Goal: Information Seeking & Learning: Learn about a topic

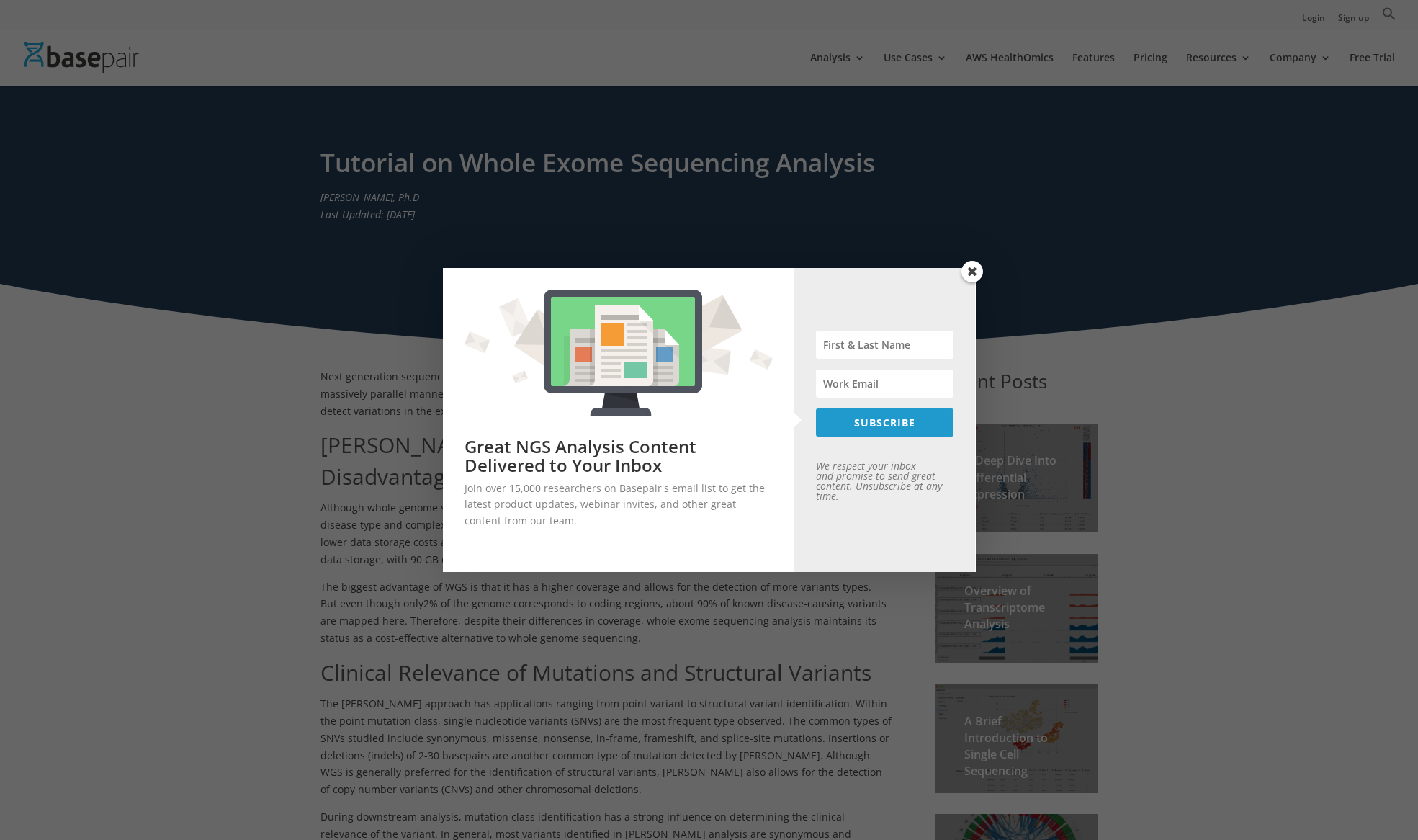
click at [975, 268] on span at bounding box center [972, 271] width 22 height 22
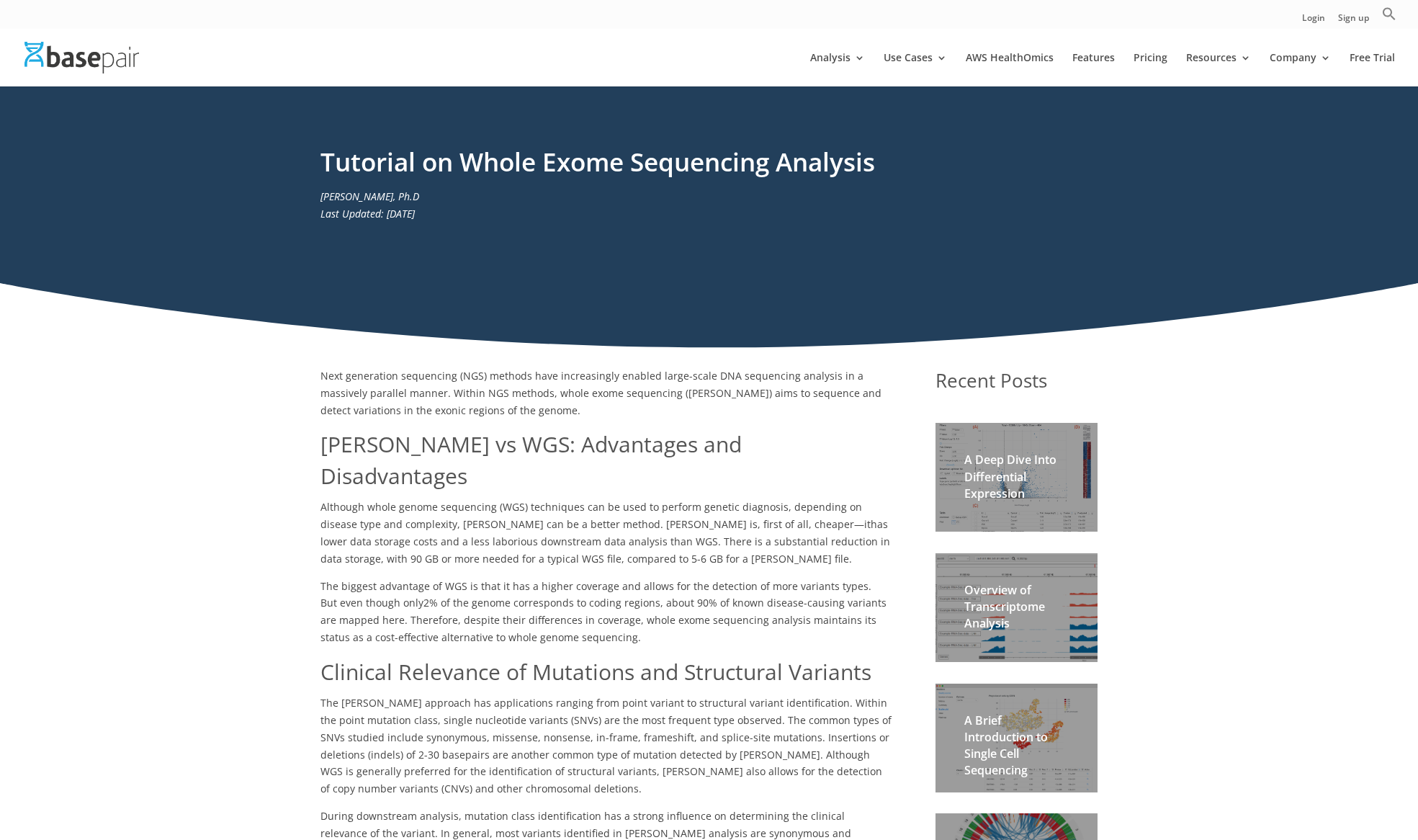
click at [1031, 478] on h2 "A Deep Dive Into Differential Expression" at bounding box center [1017, 480] width 105 height 58
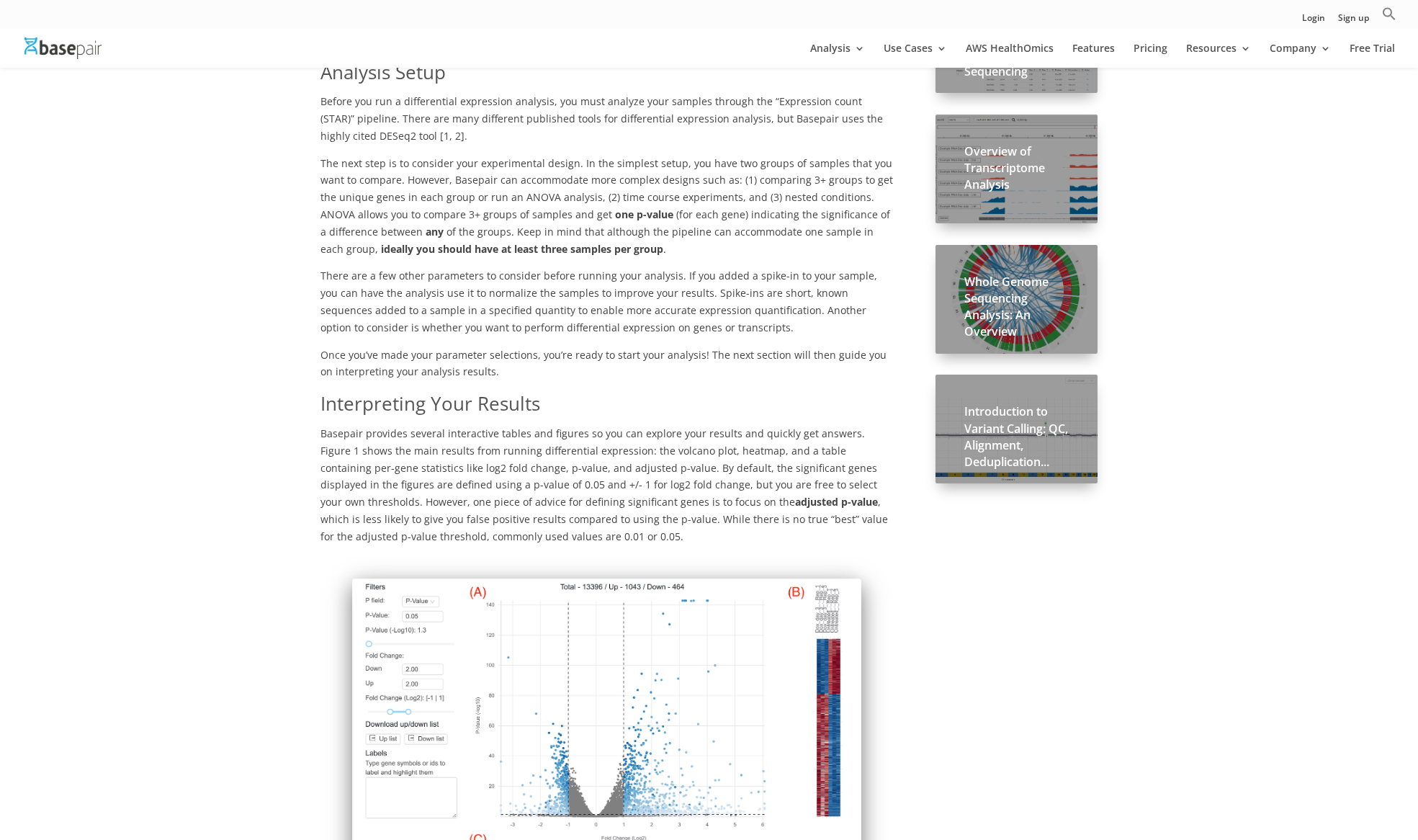
scroll to position [455, 0]
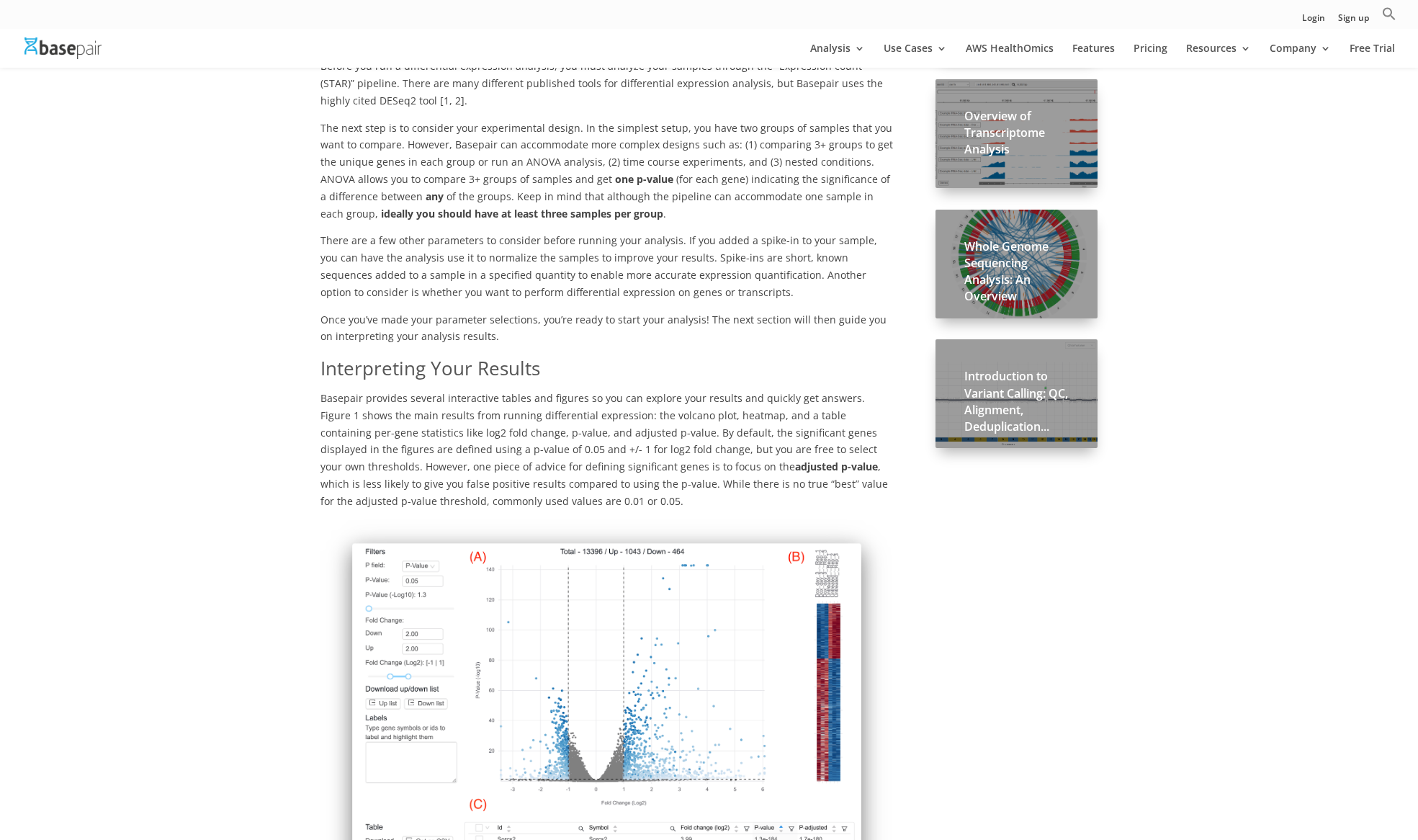
click at [1019, 283] on h2 "Whole Genome Sequencing Analysis: An Overview" at bounding box center [1017, 275] width 105 height 74
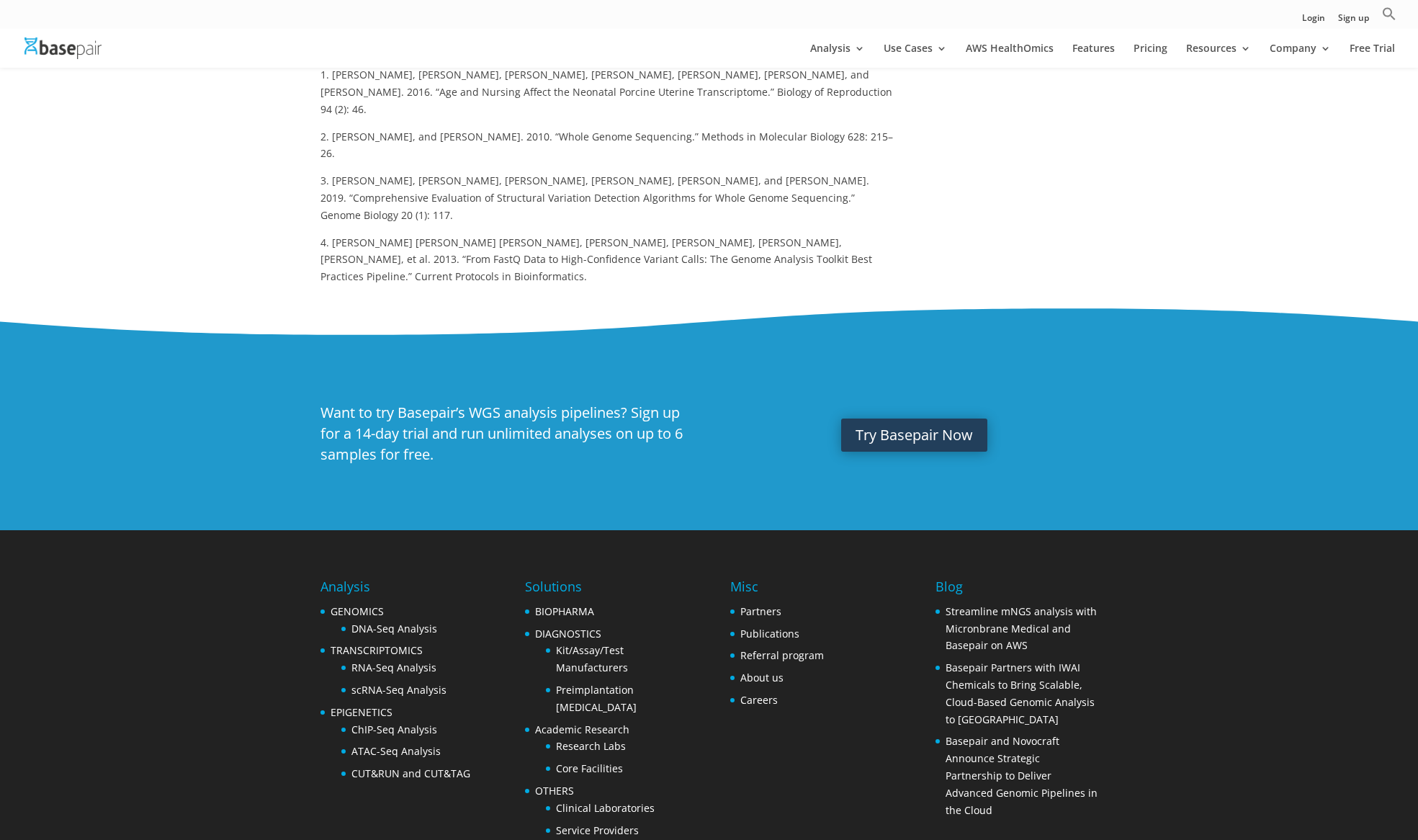
scroll to position [590, 0]
